Goal: Communication & Community: Ask a question

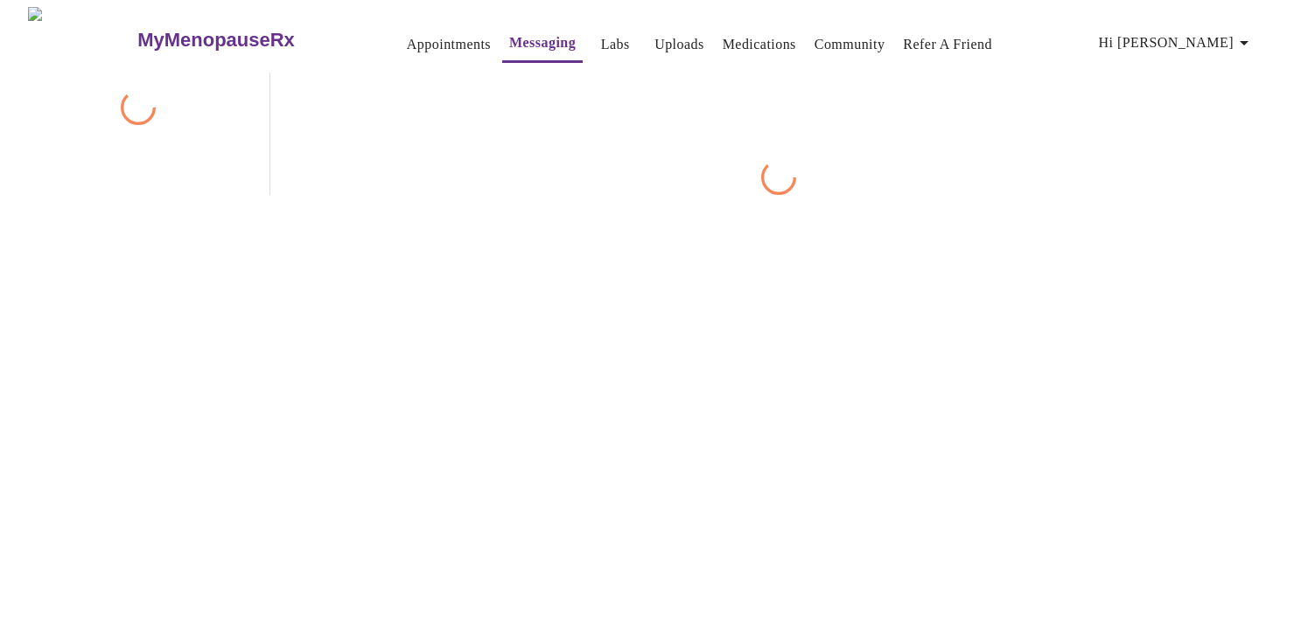
scroll to position [66, 0]
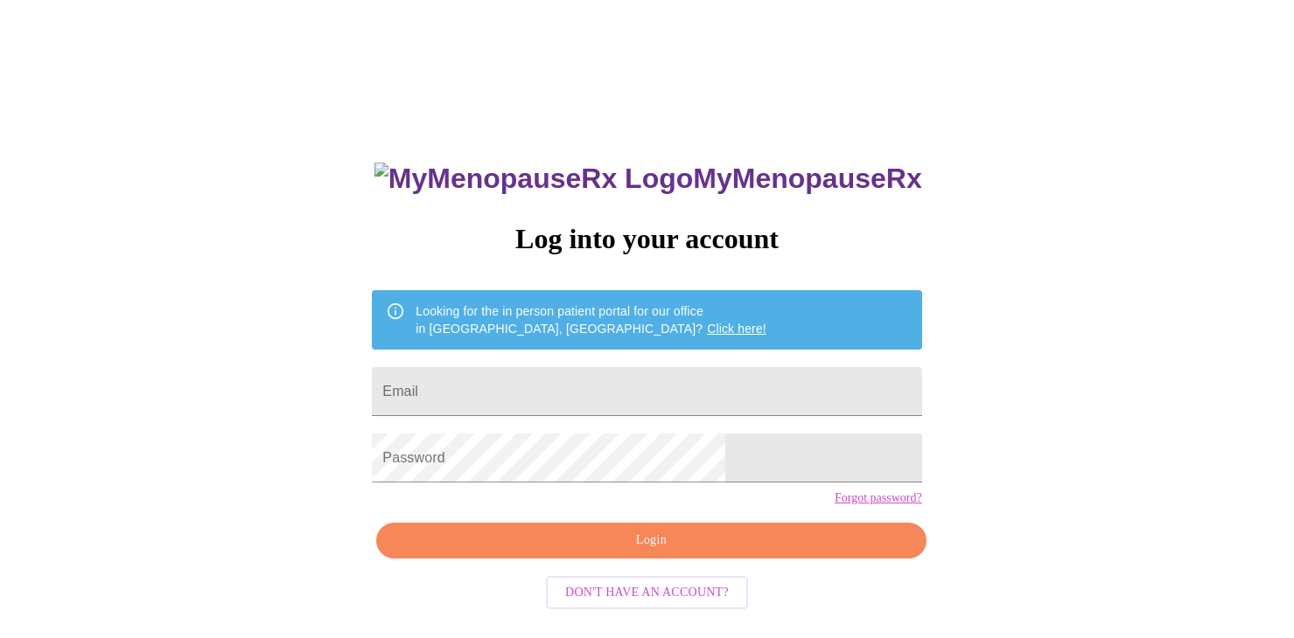
scroll to position [17, 0]
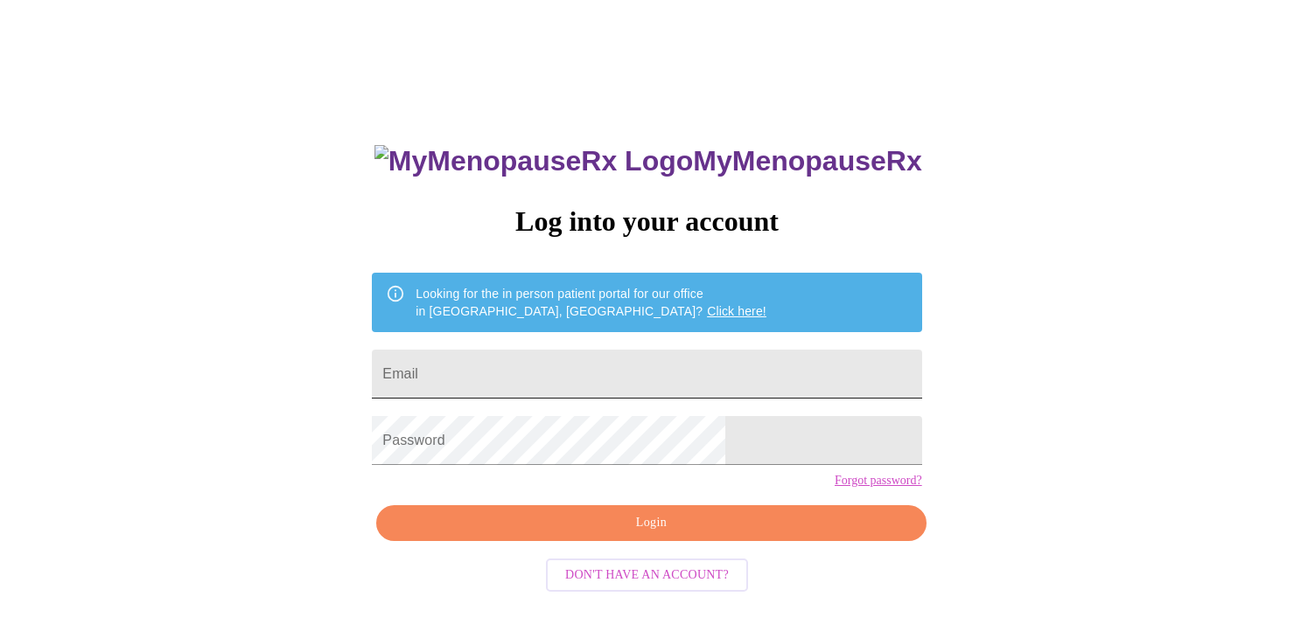
click at [554, 366] on input "Email" at bounding box center [646, 374] width 549 height 49
type input "[EMAIL_ADDRESS][DOMAIN_NAME]"
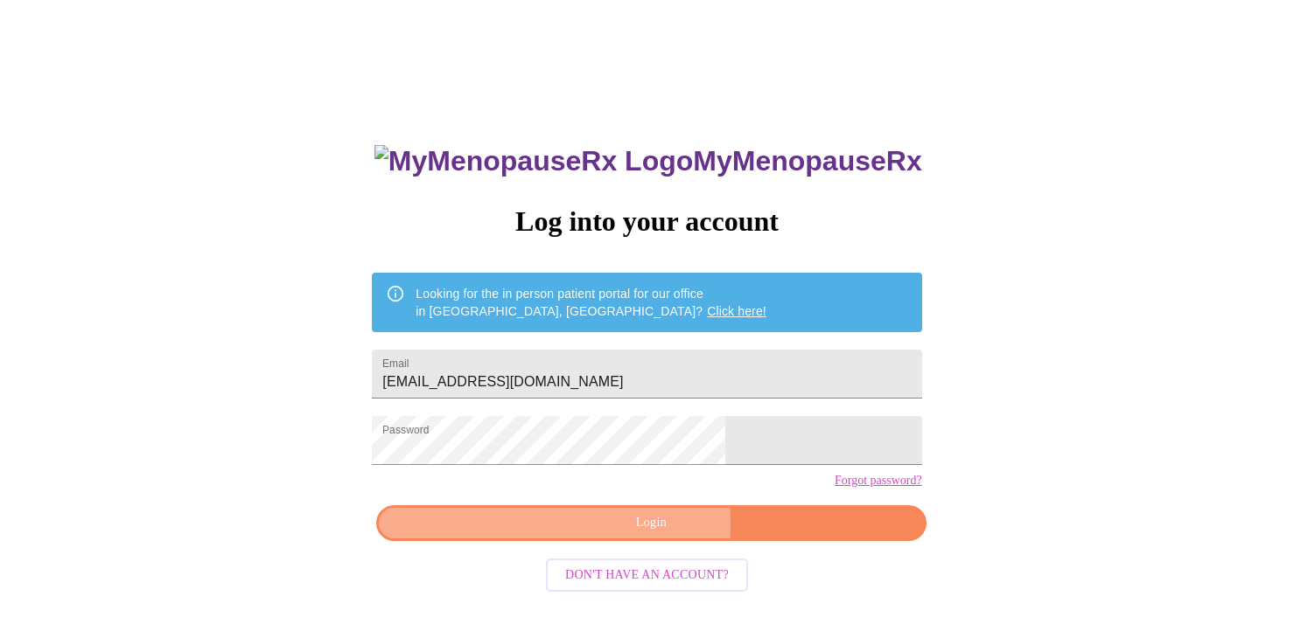
click at [577, 534] on span "Login" at bounding box center [650, 524] width 509 height 22
click at [636, 534] on span "Login" at bounding box center [650, 524] width 509 height 22
click at [604, 534] on span "Login" at bounding box center [650, 524] width 509 height 22
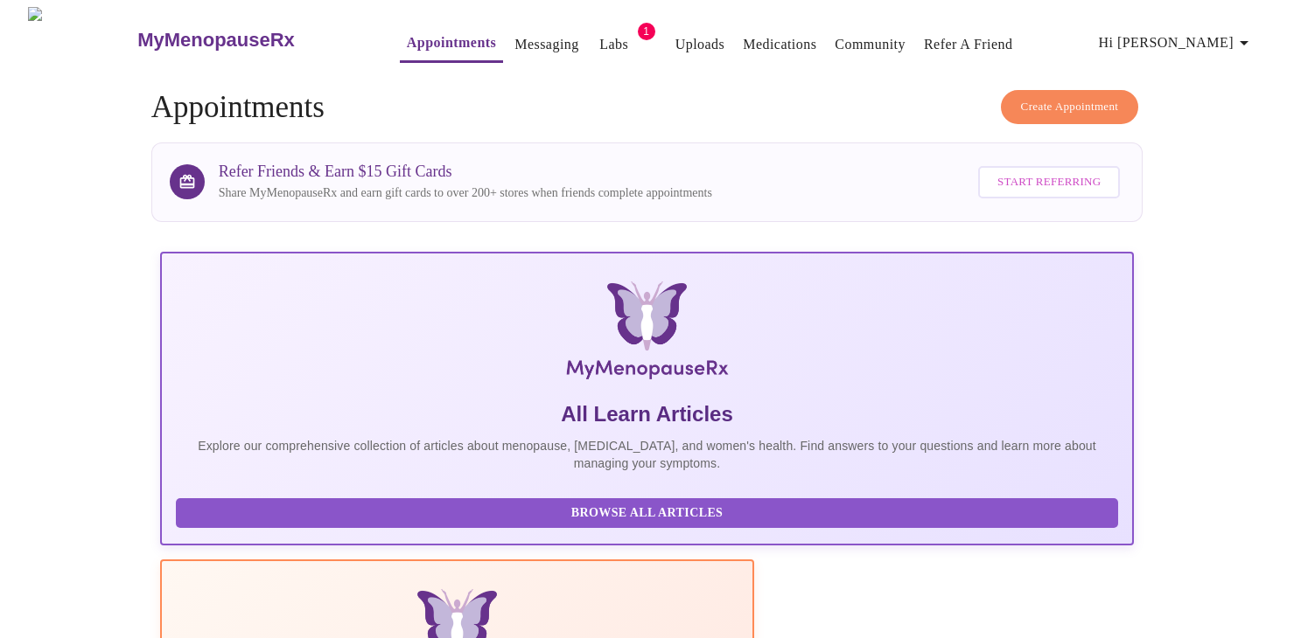
click at [638, 24] on span "1" at bounding box center [646, 31] width 17 height 17
click at [518, 38] on link "Messaging" at bounding box center [546, 44] width 64 height 24
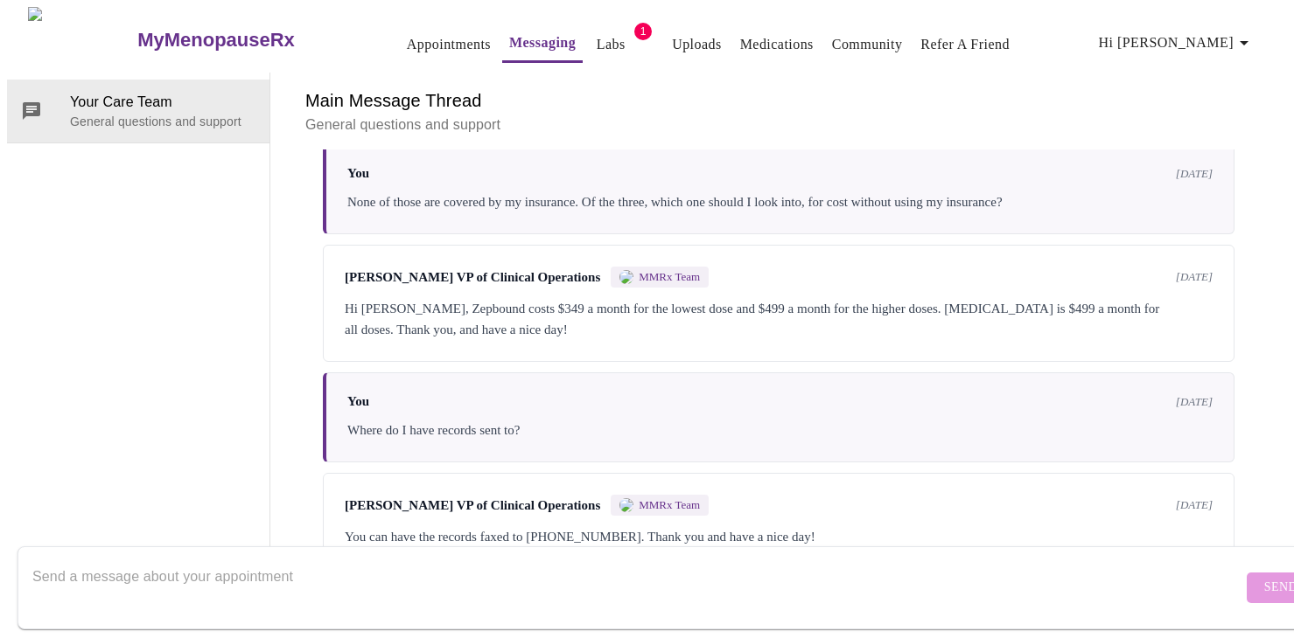
scroll to position [3532, 0]
click at [487, 560] on textarea "Send a message about your appointment" at bounding box center [637, 588] width 1210 height 56
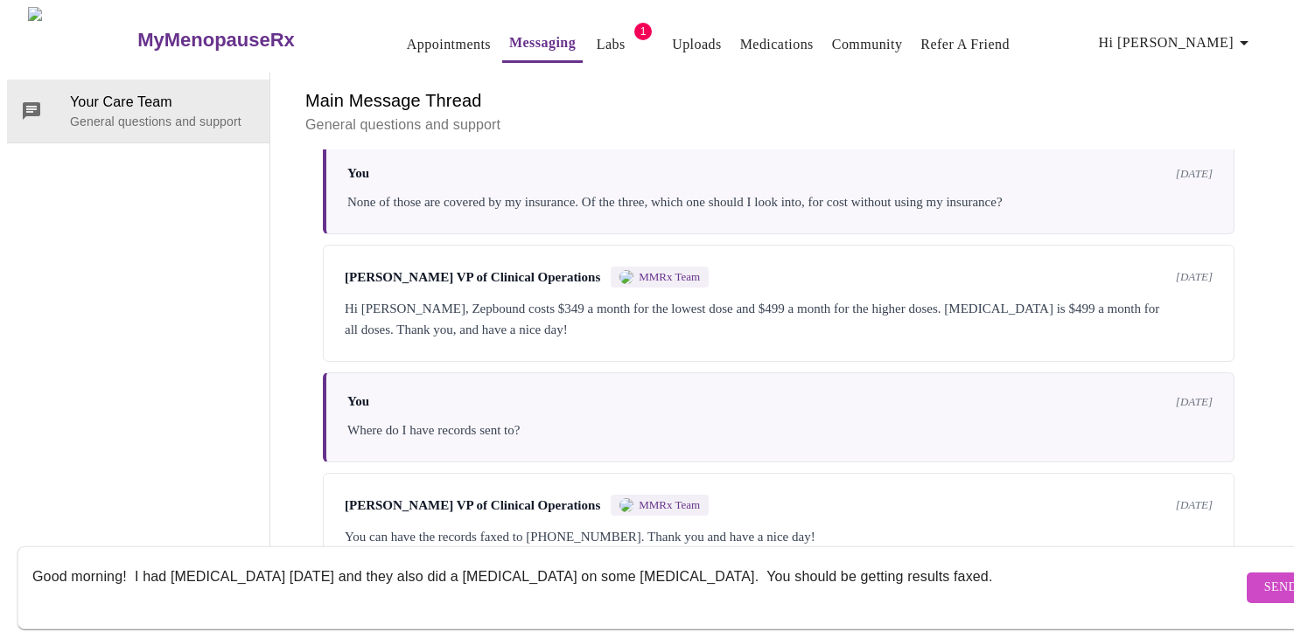
type textarea "Good morning! I had [MEDICAL_DATA] [DATE] and they also did a [MEDICAL_DATA] on…"
click at [1247, 573] on button "Send" at bounding box center [1280, 588] width 68 height 31
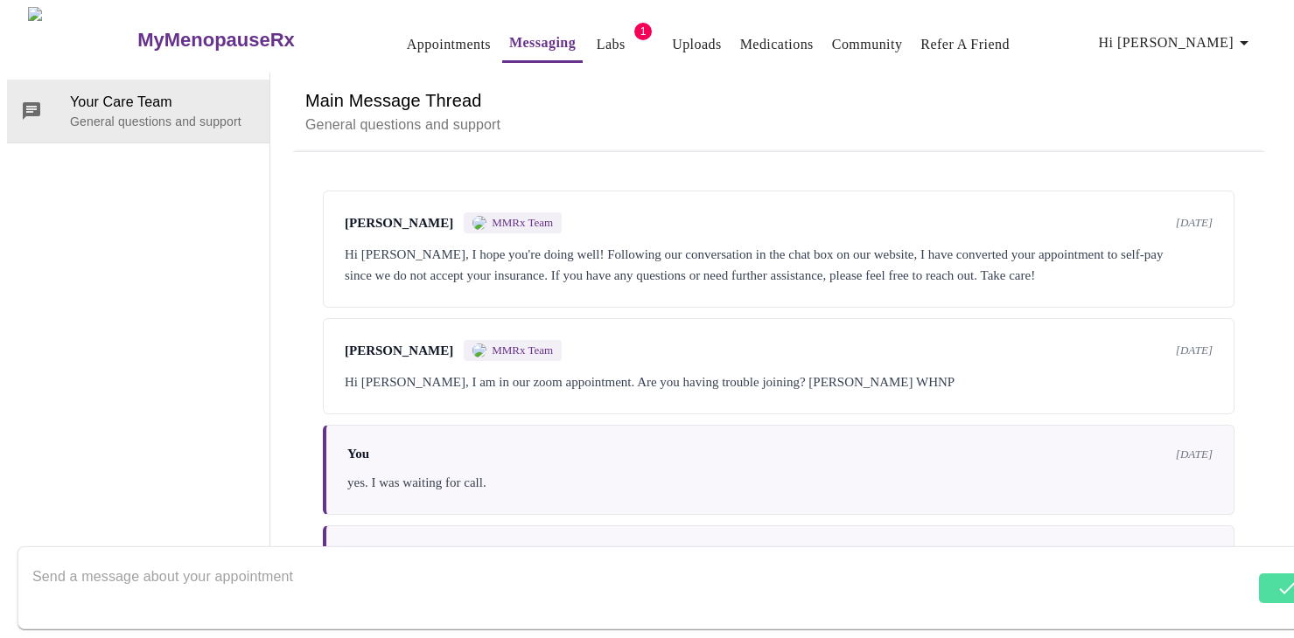
scroll to position [0, 0]
